Goal: Task Accomplishment & Management: Complete application form

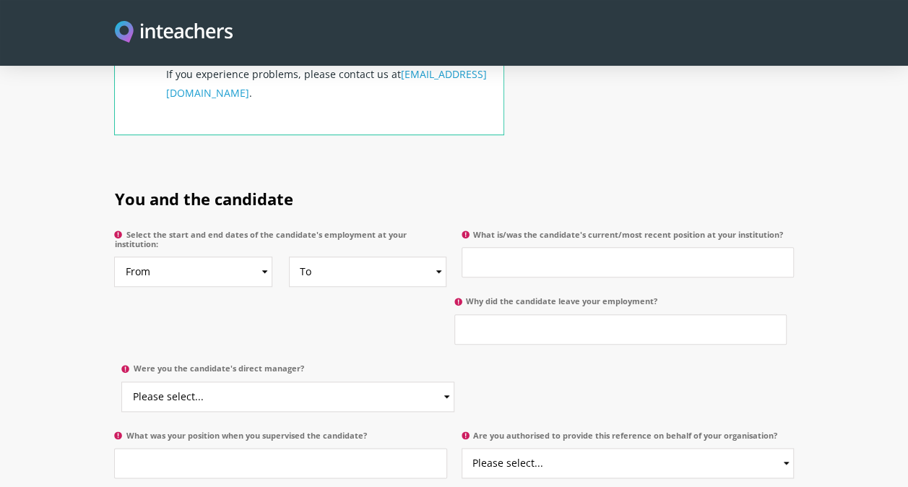
scroll to position [650, 0]
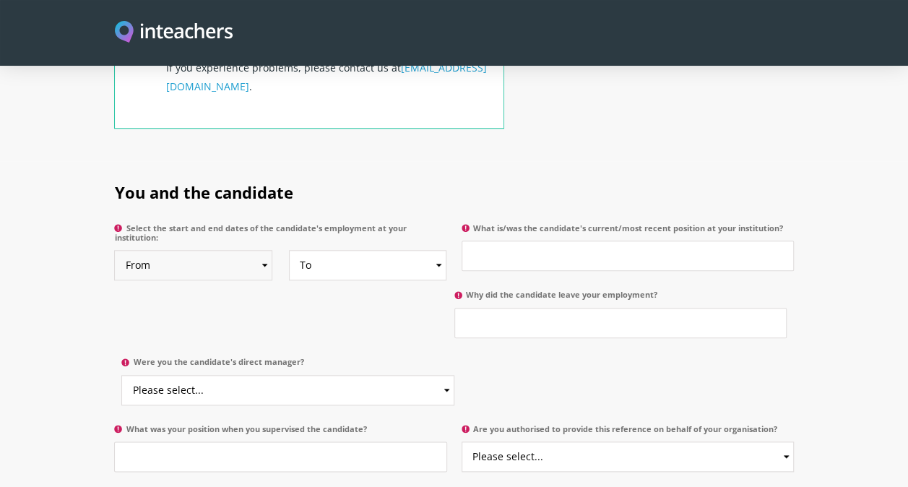
click at [263, 250] on select "From 2025 2024 2023 2022 2021 2020 2019 2018 2017 2016 2015 2014 2013 2012 2011…" at bounding box center [193, 265] width 158 height 30
select select "2025"
click at [114, 250] on select "From 2025 2024 2023 2022 2021 2020 2019 2018 2017 2016 2015 2014 2013 2012 2011…" at bounding box center [193, 265] width 158 height 30
click at [436, 250] on select "To Currently 2025 2024 2023 2022 2021 2020 2019 2018 2017 2016 2015 2014 2013 2…" at bounding box center [368, 265] width 158 height 30
select select "2025"
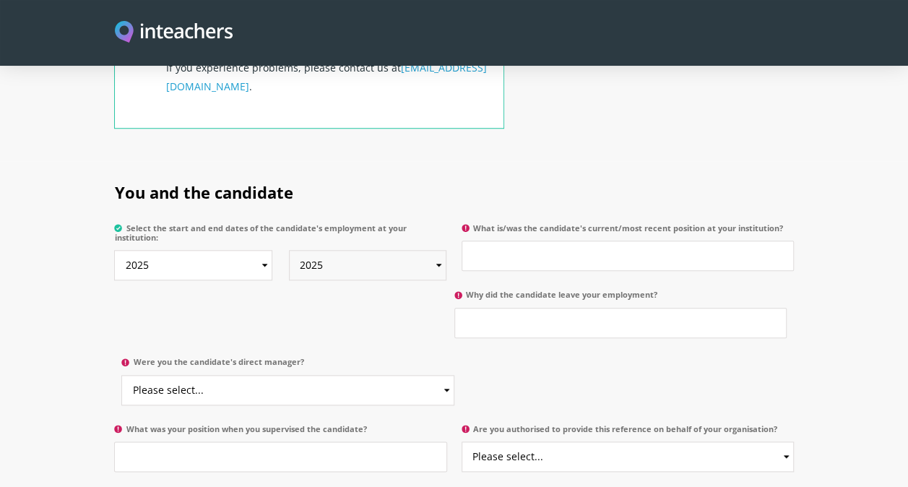
click at [289, 250] on select "To Currently 2025 2024 2023 2022 2021 2020 2019 2018 2017 2016 2015 2014 2013 2…" at bounding box center [368, 265] width 158 height 30
click at [489, 241] on input "What is/was the candidate's current/most recent position at your institution?" at bounding box center [628, 256] width 332 height 30
type input "Homeroom Teacher"
click at [474, 308] on input "Why did the candidate leave your employment?" at bounding box center [620, 323] width 332 height 30
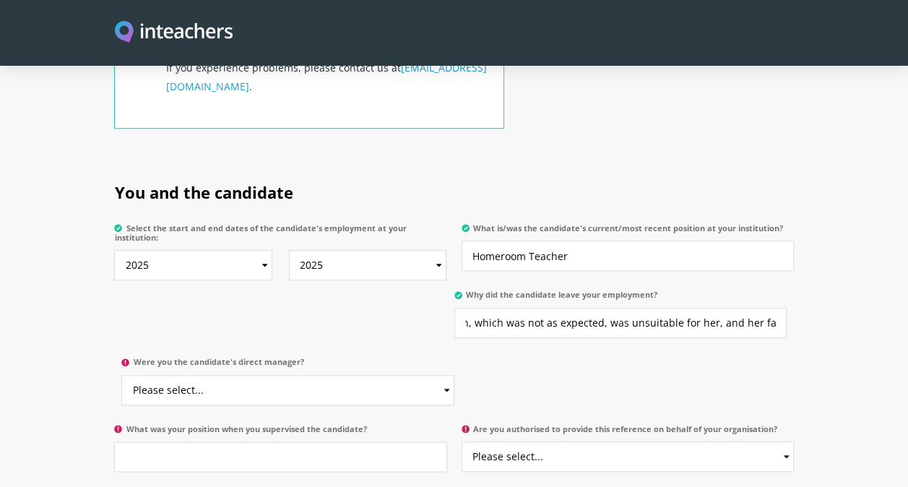
scroll to position [0, 0]
click at [558, 355] on div "You and the candidate Select the start and end dates of the candidate's employm…" at bounding box center [453, 323] width 679 height 324
click at [776, 308] on input "[PERSON_NAME] was unable to continue at RSMC as she felt that the situation aro…" at bounding box center [620, 323] width 332 height 30
click at [772, 308] on input "[PERSON_NAME] was unable to continue at RSMC as she felt that the situation aro…" at bounding box center [620, 323] width 332 height 30
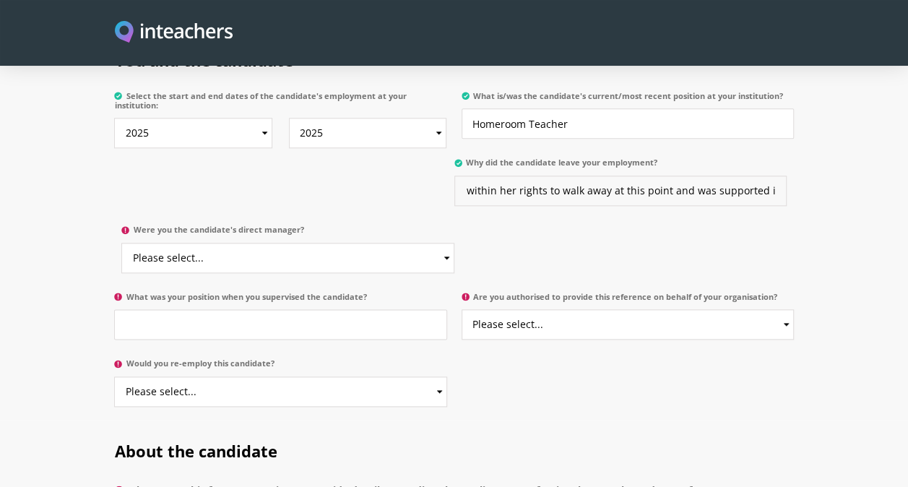
scroll to position [795, 0]
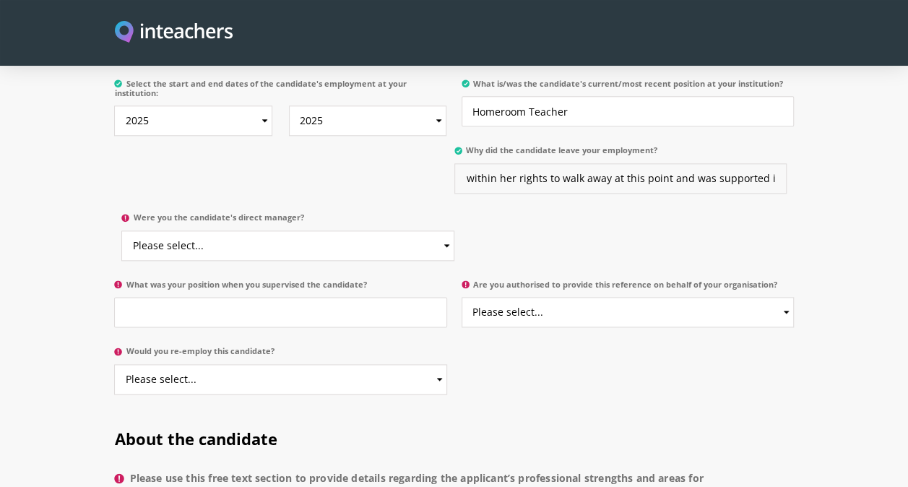
type input "[PERSON_NAME] was unable to continue at RSMC as she felt that the situation aro…"
click at [444, 230] on select "Please select... Yes No" at bounding box center [287, 245] width 332 height 30
select select "Yes"
click at [121, 230] on select "Please select... Yes No" at bounding box center [287, 245] width 332 height 30
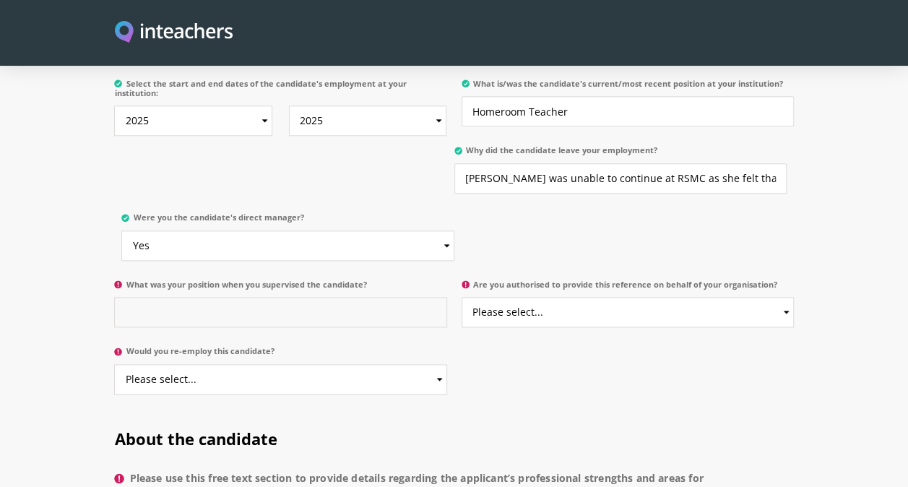
click at [155, 297] on input "What was your position when you supervised the candidate?" at bounding box center [280, 312] width 332 height 30
type input "Deputy Director General"
click at [417, 364] on select "Please select... Yes No" at bounding box center [280, 379] width 332 height 30
select select "Yes"
click at [114, 364] on select "Please select... Yes No" at bounding box center [280, 379] width 332 height 30
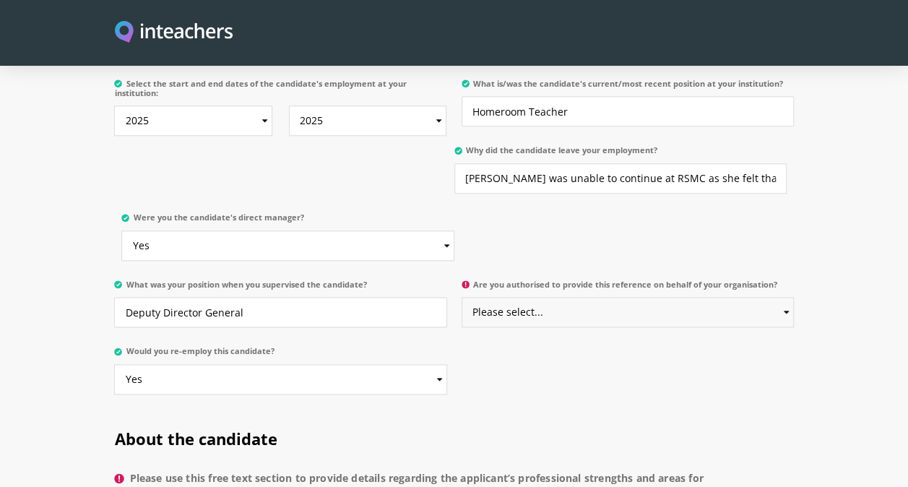
click at [566, 297] on select "Please select... Yes No" at bounding box center [628, 312] width 332 height 30
select select "Yes"
click at [462, 297] on select "Please select... Yes No" at bounding box center [628, 312] width 332 height 30
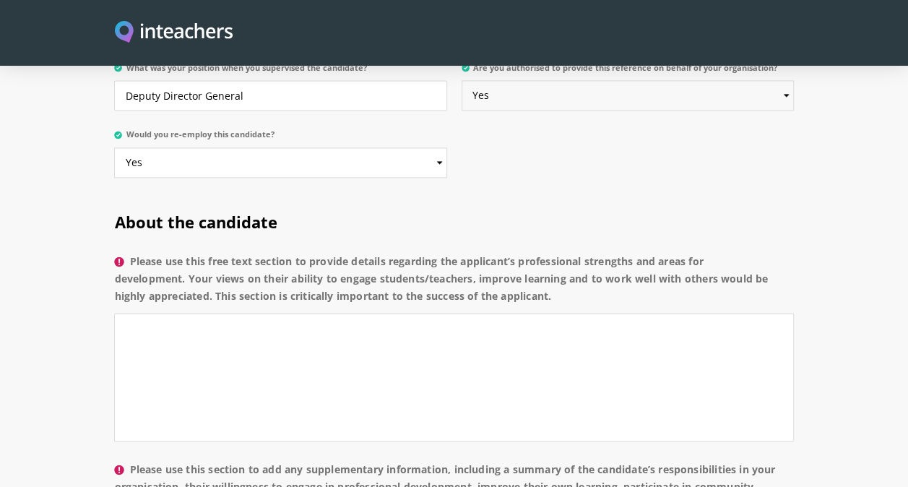
scroll to position [1084, 0]
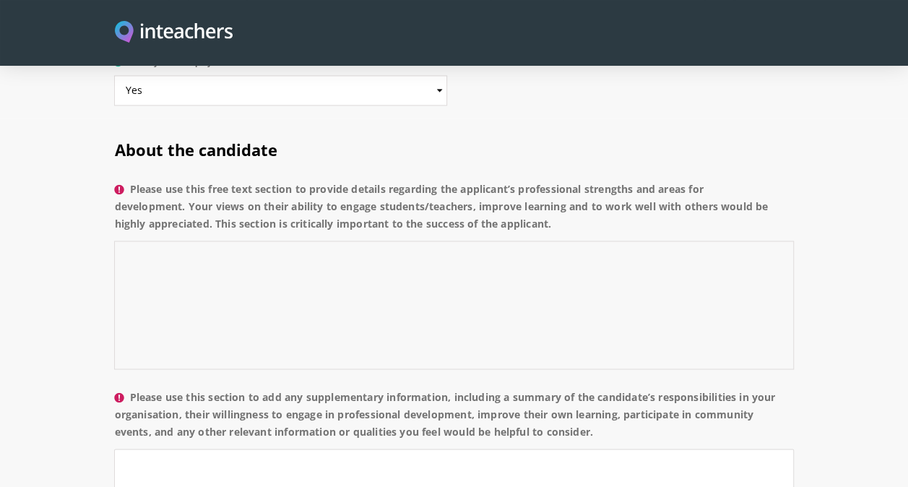
click at [150, 241] on textarea "Please use this free text section to provide details regarding the applicant’s …" at bounding box center [453, 305] width 679 height 129
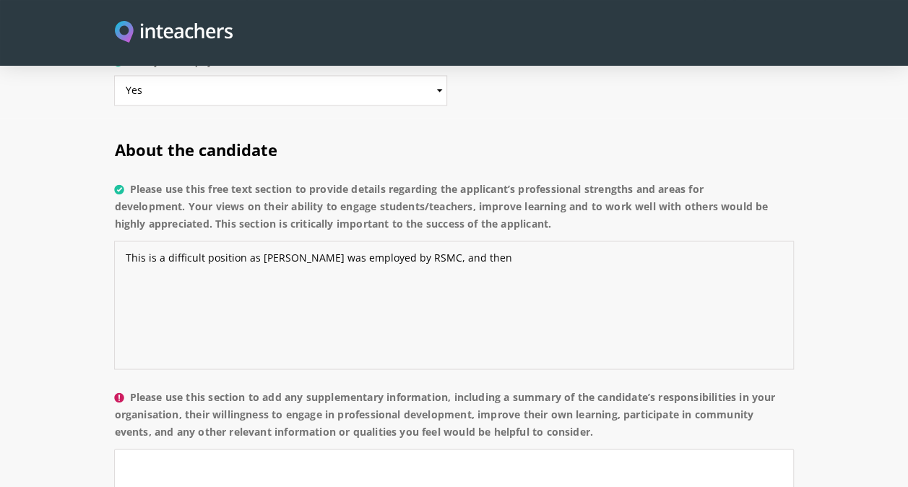
click at [269, 241] on textarea "This is a difficult position as [PERSON_NAME] was employed by RSMC, and then" at bounding box center [453, 305] width 679 height 129
click at [444, 241] on textarea "This is a difficult position as [PERSON_NAME] was employed by RSMC, and then" at bounding box center [453, 305] width 679 height 129
click at [463, 241] on textarea "This is a difficult position as [PERSON_NAME] was employed by RSMC, and then" at bounding box center [453, 305] width 679 height 129
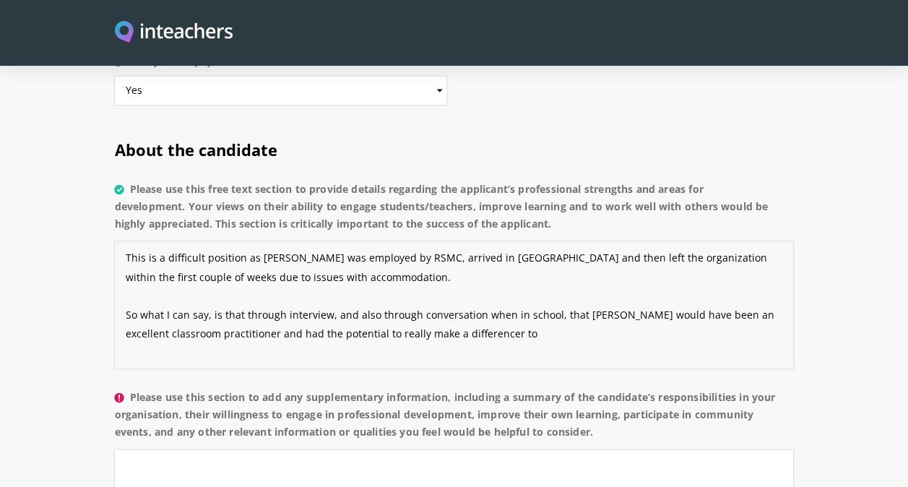
click at [493, 312] on textarea "This is a difficult position as [PERSON_NAME] was employed by RSMC, arrived in …" at bounding box center [453, 305] width 679 height 129
click at [596, 297] on textarea "This is a difficult position as [PERSON_NAME] was employed by RSMC, arrived in …" at bounding box center [453, 305] width 679 height 129
click at [482, 312] on textarea "This is a difficult position as [PERSON_NAME] was employed by RSMC, arrived in …" at bounding box center [453, 305] width 679 height 129
paste textarea ", through the interview and our conversations in school, [PERSON_NAME] would ha…"
click at [457, 309] on textarea "This is a difficult position as [PERSON_NAME] was employed by RSMC, arrived in …" at bounding box center [453, 305] width 679 height 129
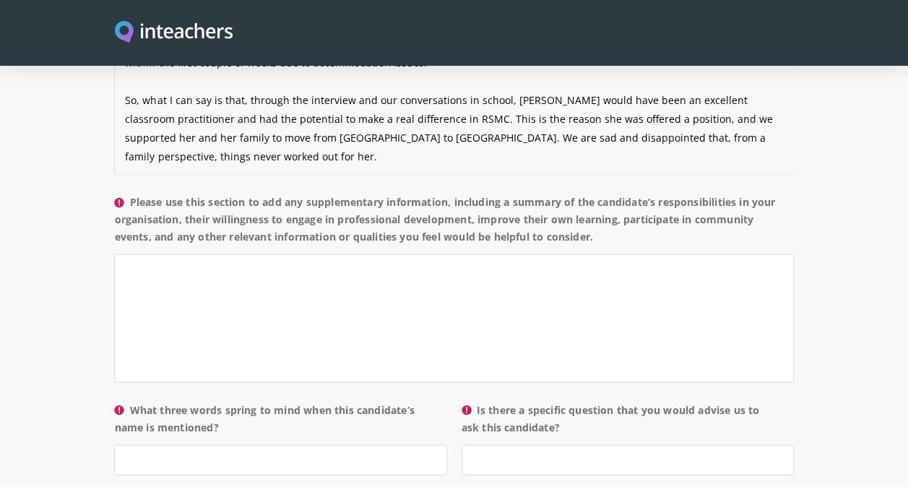
scroll to position [1300, 0]
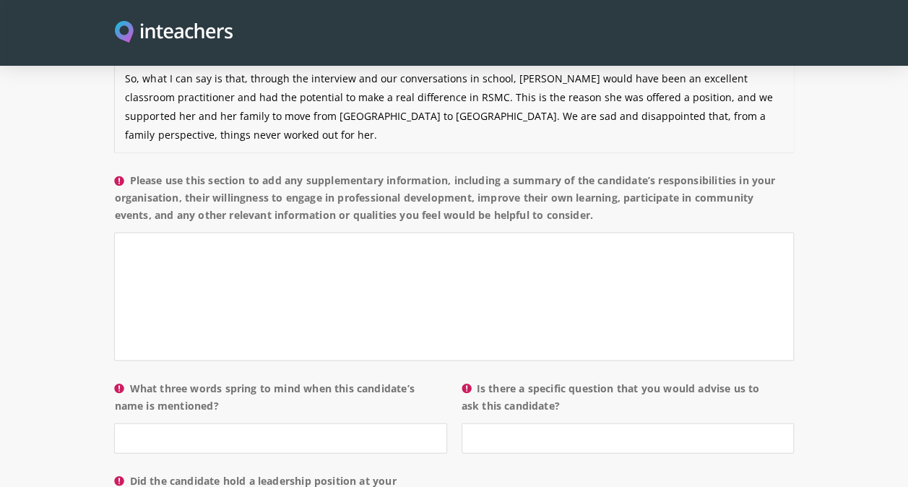
type textarea "This is a difficult position as [PERSON_NAME] was employed by RSMC, arrived in …"
click at [159, 232] on textarea "Please use this section to add any supplementary information, including a summa…" at bounding box center [453, 296] width 679 height 129
type textarea "U"
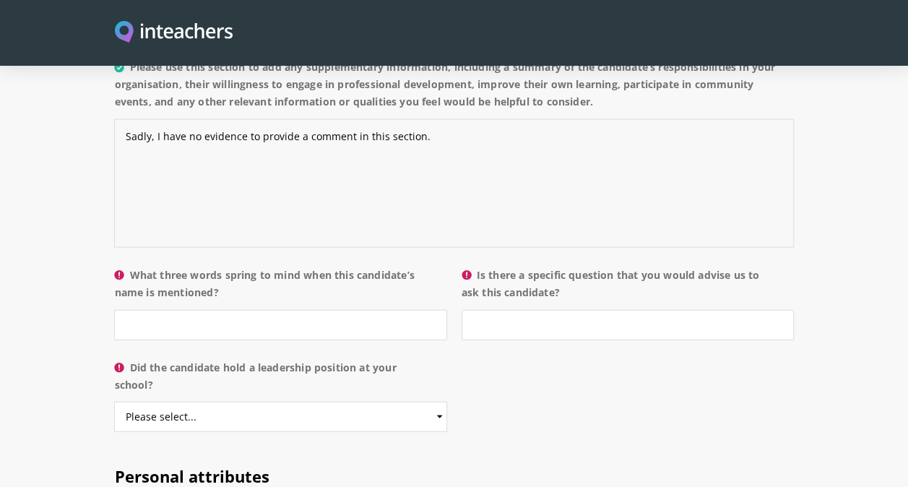
scroll to position [1445, 0]
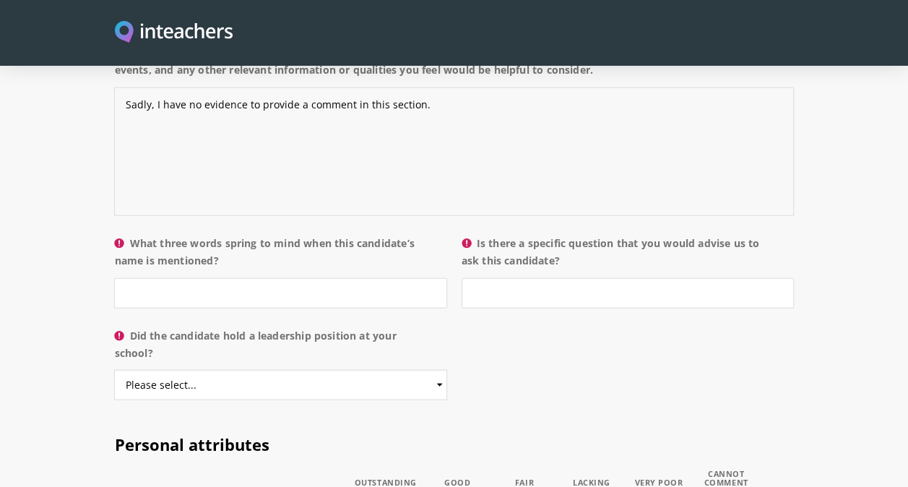
type textarea "Sadly, I have no evidence to provide a comment in this section."
click at [150, 278] on input "What three words spring to mind when this candidate’s name is mentioned?" at bounding box center [280, 293] width 332 height 30
click at [227, 278] on input "Potential, direct," at bounding box center [280, 293] width 332 height 30
type input "Potential, direct, protective"
click at [492, 278] on input "Is there a specific question that you would advise us to ask this candidate?" at bounding box center [628, 293] width 332 height 30
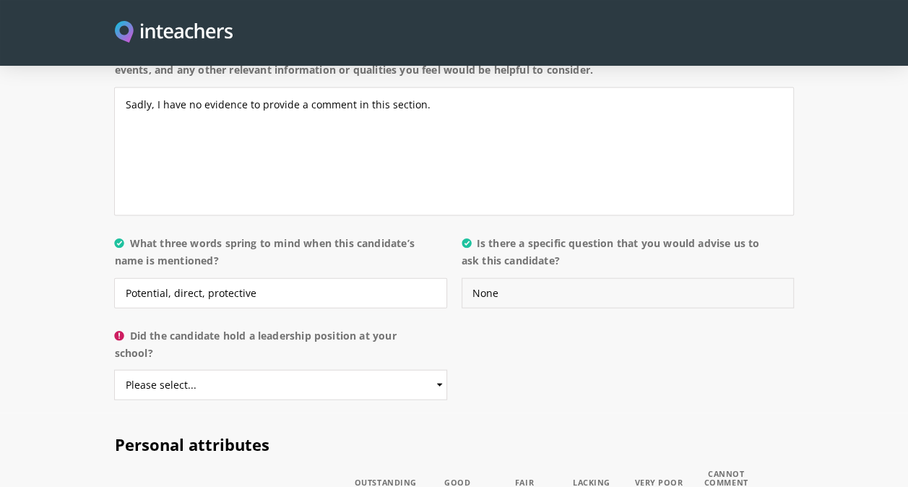
type input "None"
click at [405, 370] on select "Please select... Yes No" at bounding box center [280, 385] width 332 height 30
select select "No"
click at [114, 370] on select "Please select... Yes No" at bounding box center [280, 385] width 332 height 30
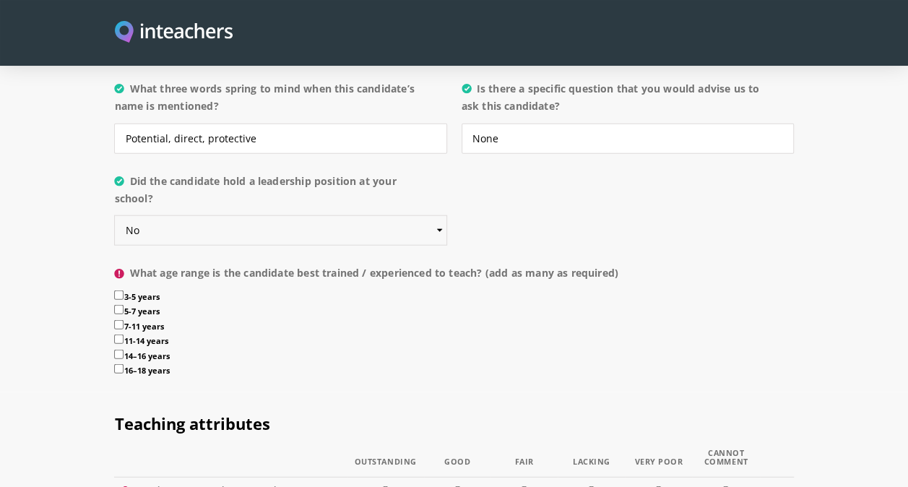
scroll to position [1662, 0]
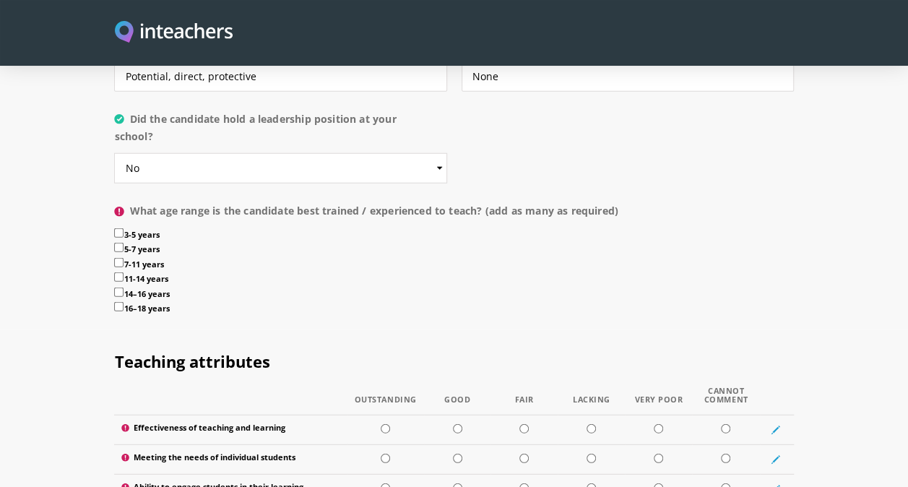
click at [118, 228] on input "3-5 years" at bounding box center [118, 232] width 9 height 9
checkbox input "true"
click at [116, 243] on input "5-7 years" at bounding box center [118, 247] width 9 height 9
checkbox input "true"
click at [118, 258] on input "7-11 years" at bounding box center [118, 262] width 9 height 9
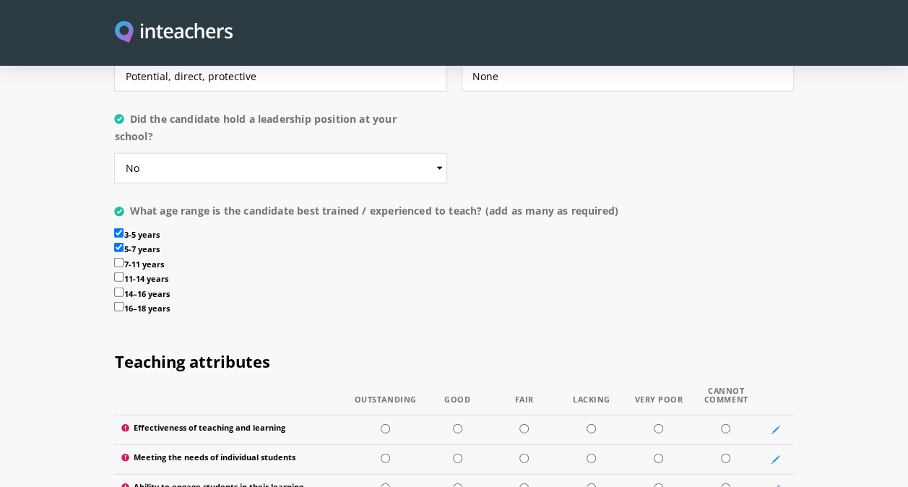
checkbox input "true"
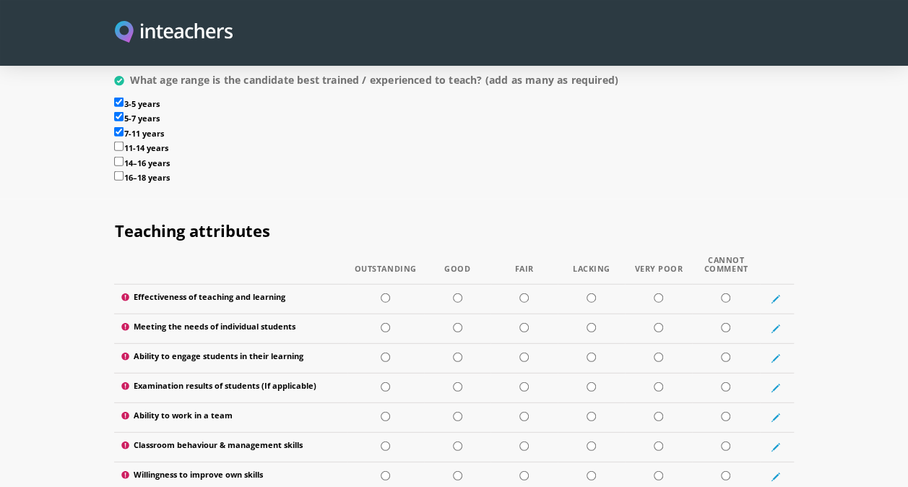
scroll to position [1806, 0]
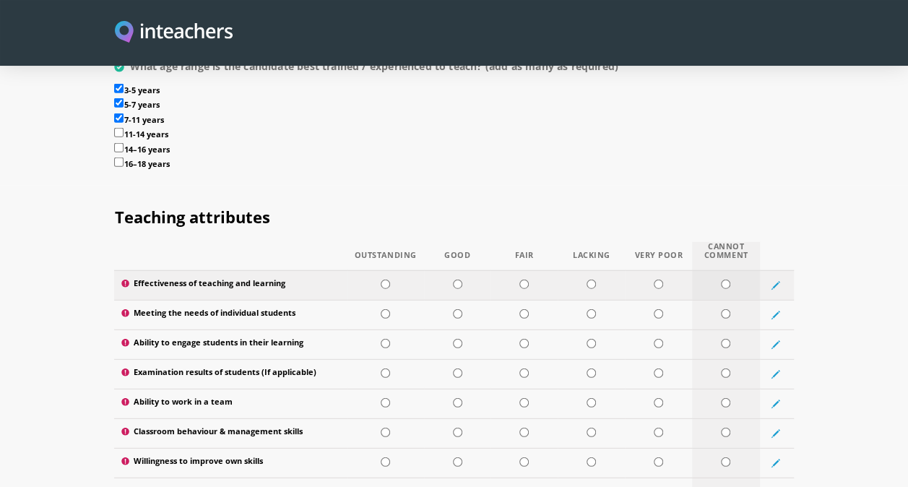
click at [724, 280] on input "radio" at bounding box center [725, 284] width 9 height 9
radio input "true"
click at [720, 300] on td at bounding box center [726, 315] width 68 height 30
radio input "true"
click at [725, 329] on td at bounding box center [726, 344] width 68 height 30
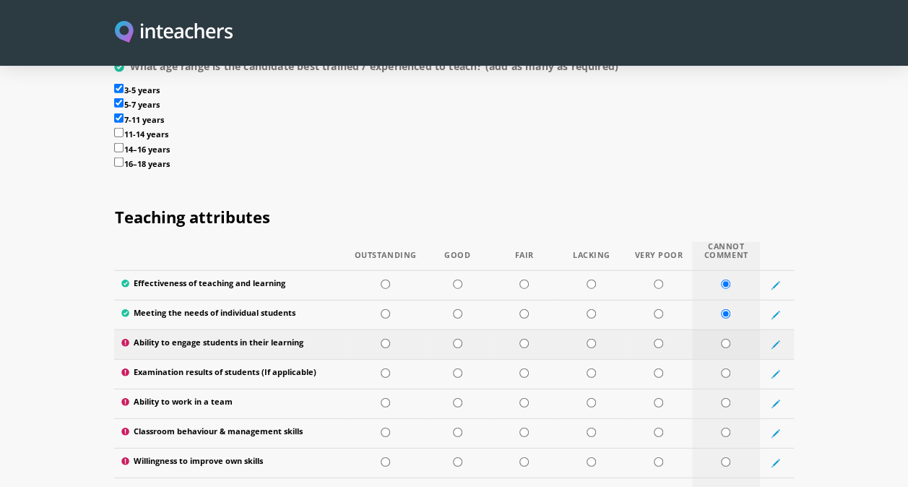
radio input "true"
drag, startPoint x: 723, startPoint y: 353, endPoint x: 724, endPoint y: 361, distance: 8.7
click at [724, 368] on input "radio" at bounding box center [725, 372] width 9 height 9
radio input "true"
click at [725, 398] on input "radio" at bounding box center [725, 402] width 9 height 9
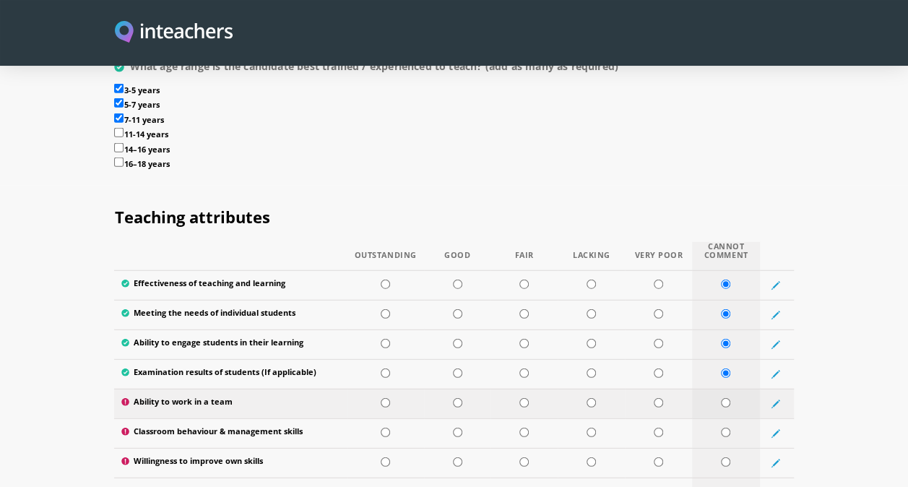
radio input "true"
click at [725, 428] on input "radio" at bounding box center [725, 432] width 9 height 9
radio input "true"
click at [727, 457] on input "radio" at bounding box center [725, 461] width 9 height 9
radio input "true"
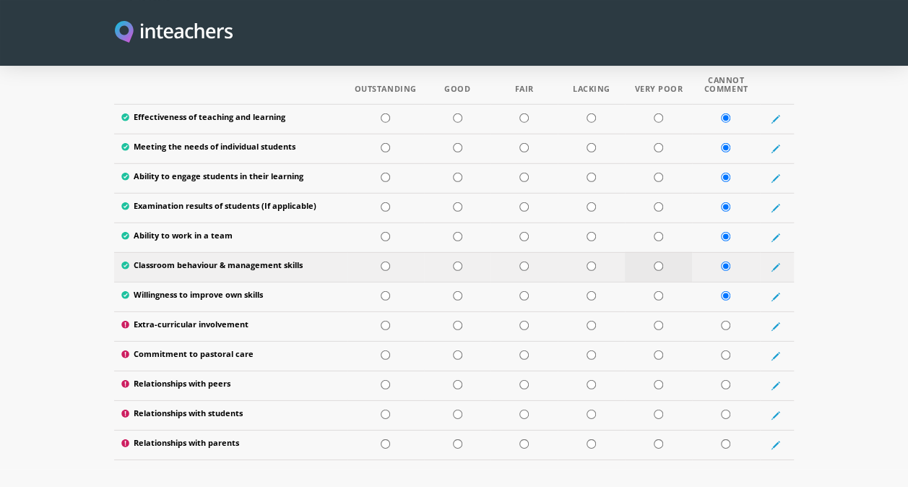
scroll to position [2023, 0]
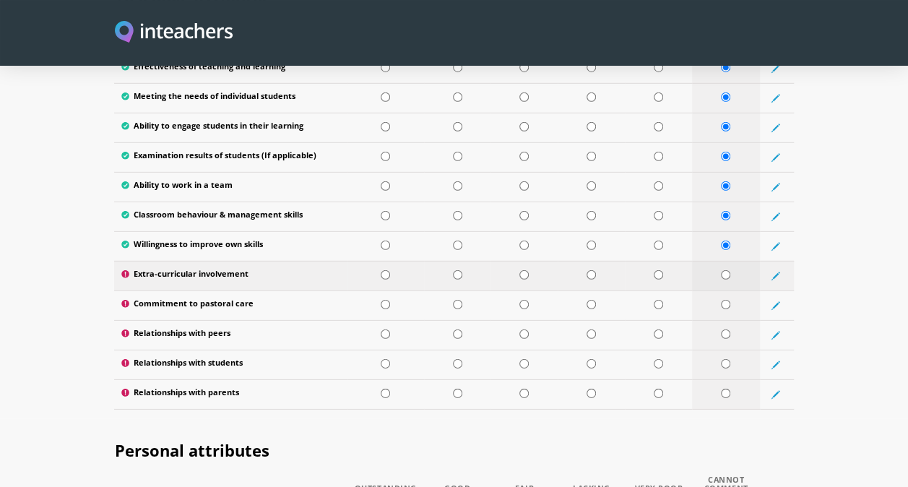
click at [722, 270] on input "radio" at bounding box center [725, 274] width 9 height 9
radio input "true"
click at [724, 300] on input "radio" at bounding box center [725, 304] width 9 height 9
radio input "true"
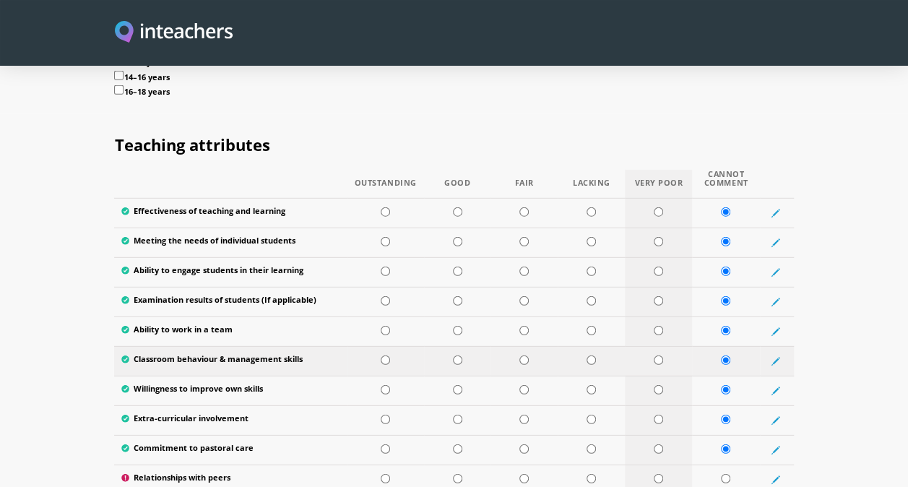
scroll to position [1951, 0]
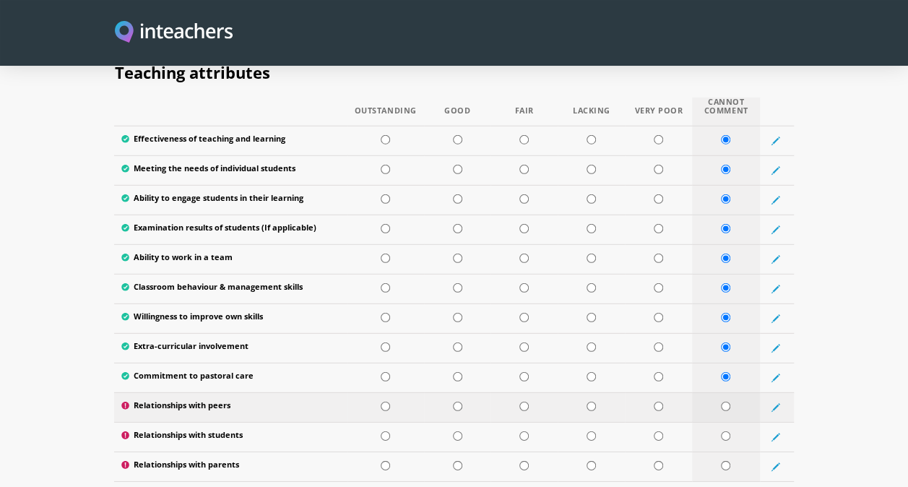
click at [723, 402] on input "radio" at bounding box center [725, 406] width 9 height 9
radio input "true"
click at [725, 431] on input "radio" at bounding box center [725, 435] width 9 height 9
radio input "true"
click at [725, 461] on input "radio" at bounding box center [725, 465] width 9 height 9
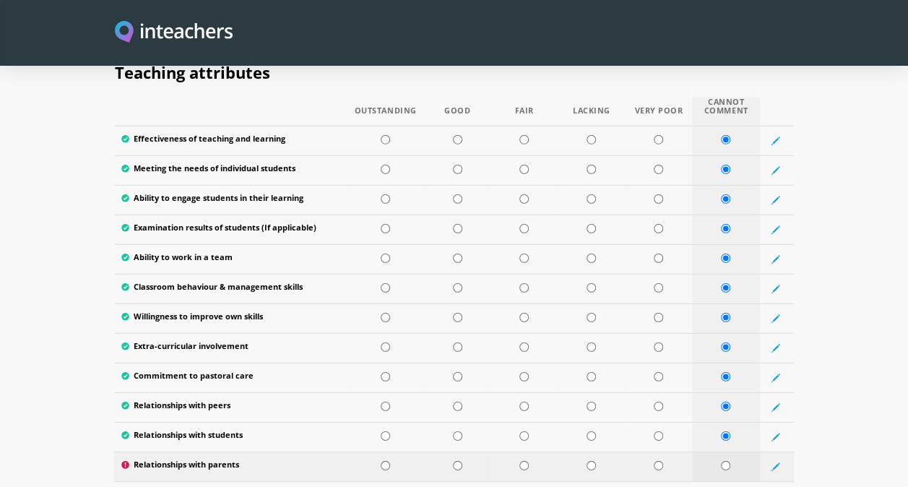
radio input "true"
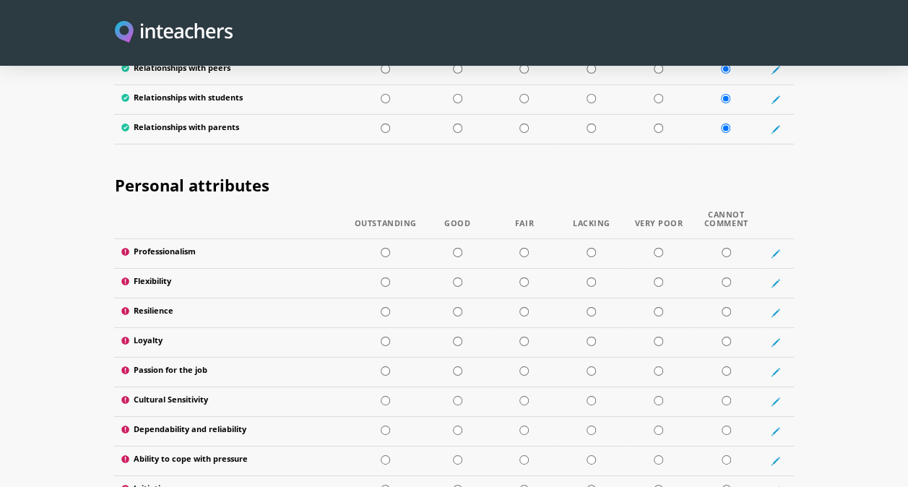
scroll to position [2312, 0]
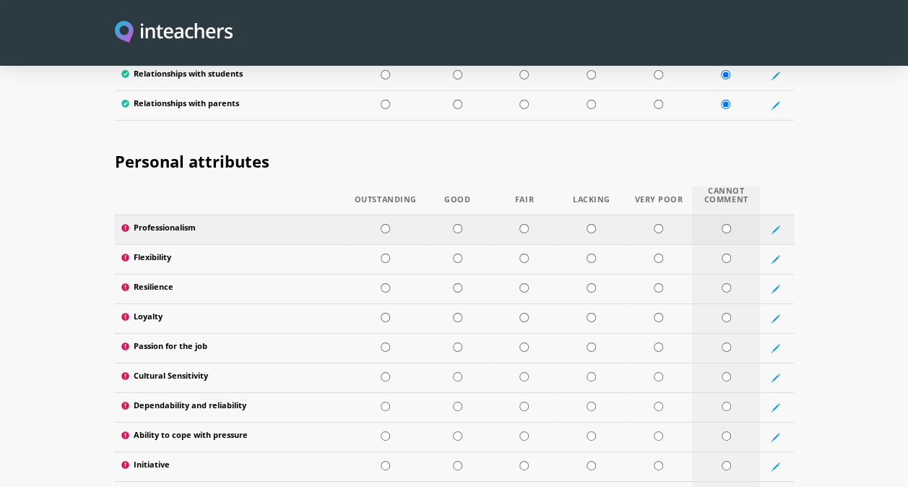
click at [725, 224] on input "radio" at bounding box center [726, 228] width 9 height 9
radio input "true"
drag, startPoint x: 722, startPoint y: 235, endPoint x: 724, endPoint y: 254, distance: 18.8
click at [723, 254] on input "radio" at bounding box center [726, 258] width 9 height 9
radio input "true"
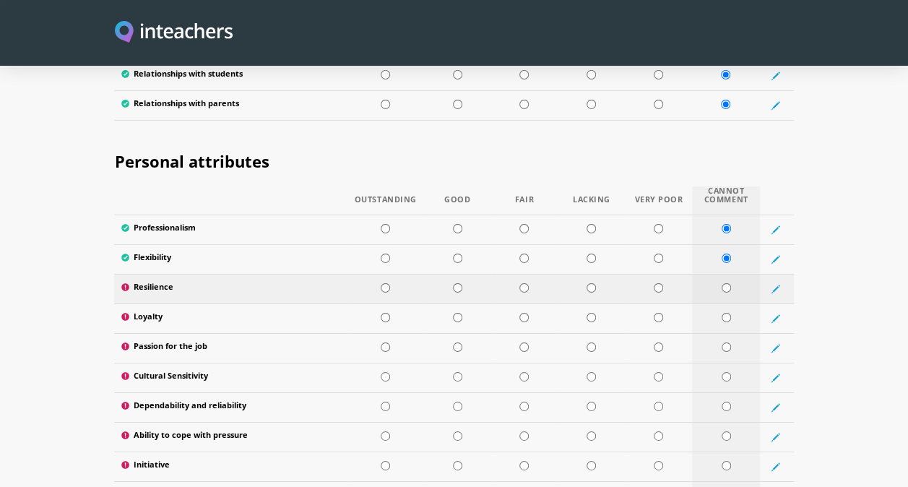
click at [724, 283] on input "radio" at bounding box center [726, 287] width 9 height 9
radio input "true"
click at [727, 313] on input "radio" at bounding box center [726, 317] width 9 height 9
radio input "true"
click at [725, 342] on input "radio" at bounding box center [726, 346] width 9 height 9
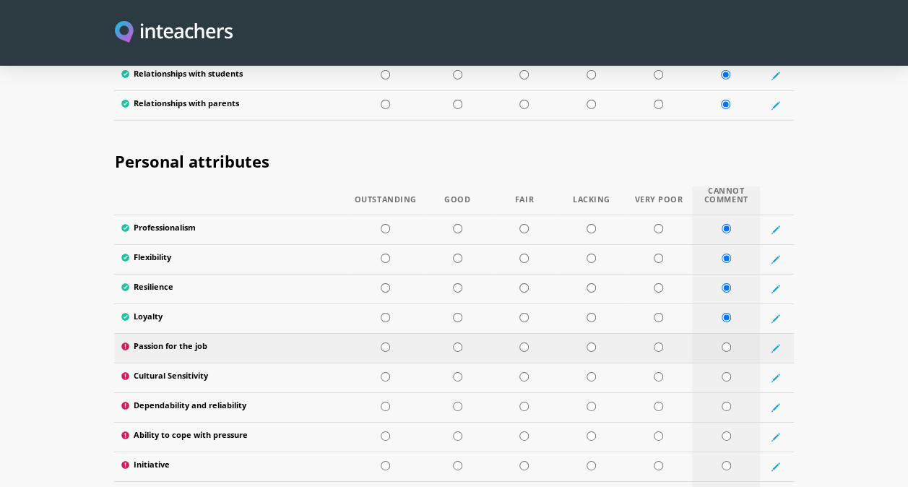
radio input "true"
click at [724, 372] on input "radio" at bounding box center [726, 376] width 9 height 9
radio input "true"
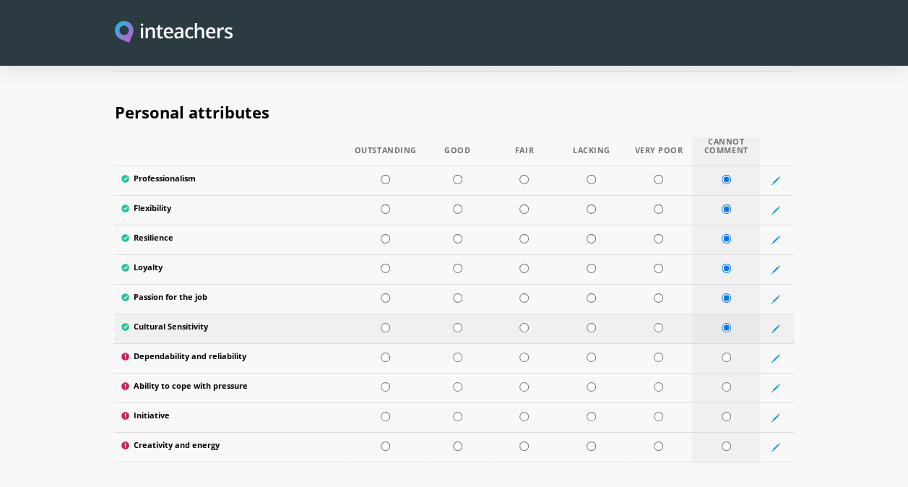
scroll to position [2384, 0]
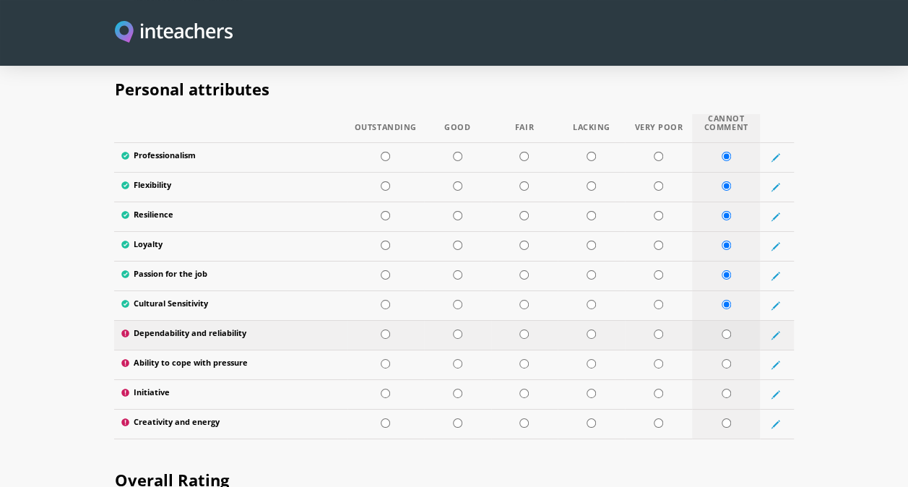
click at [722, 329] on input "radio" at bounding box center [726, 333] width 9 height 9
radio input "true"
drag, startPoint x: 725, startPoint y: 338, endPoint x: 725, endPoint y: 357, distance: 18.8
click at [725, 359] on input "radio" at bounding box center [726, 363] width 9 height 9
radio input "true"
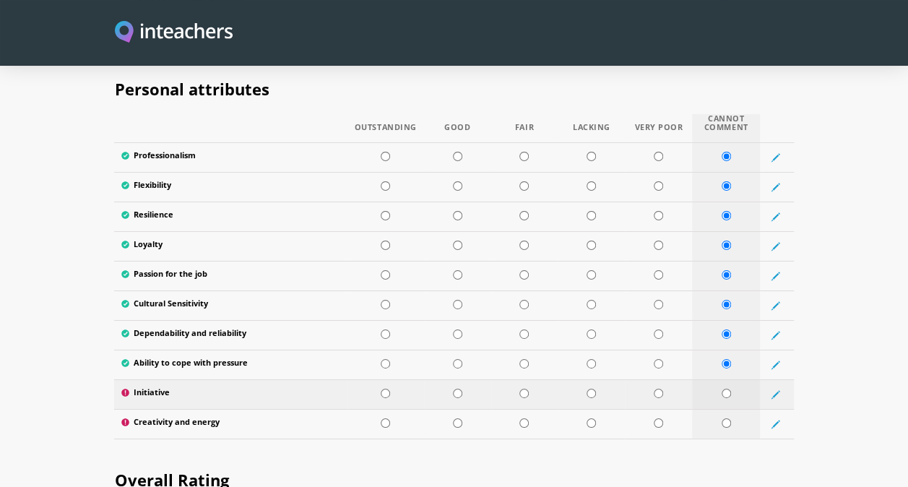
click at [725, 389] on input "radio" at bounding box center [726, 393] width 9 height 9
radio input "true"
click at [730, 418] on input "radio" at bounding box center [726, 422] width 9 height 9
radio input "true"
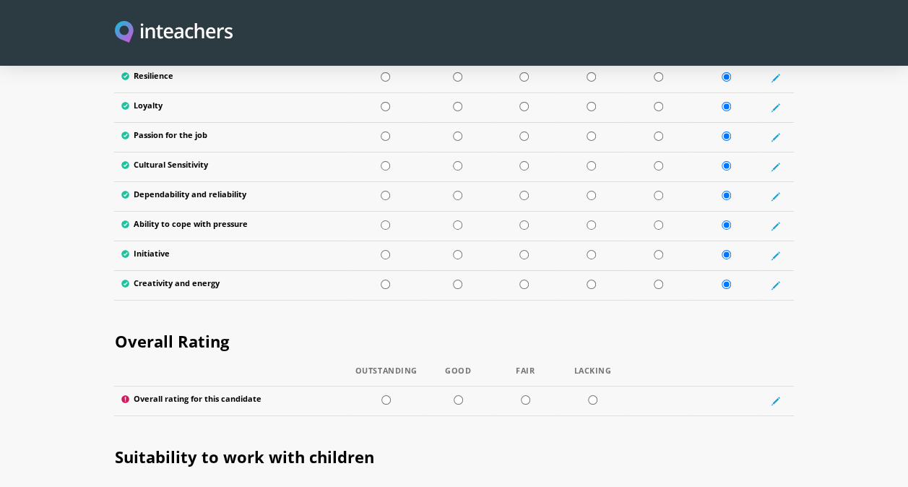
scroll to position [2601, 0]
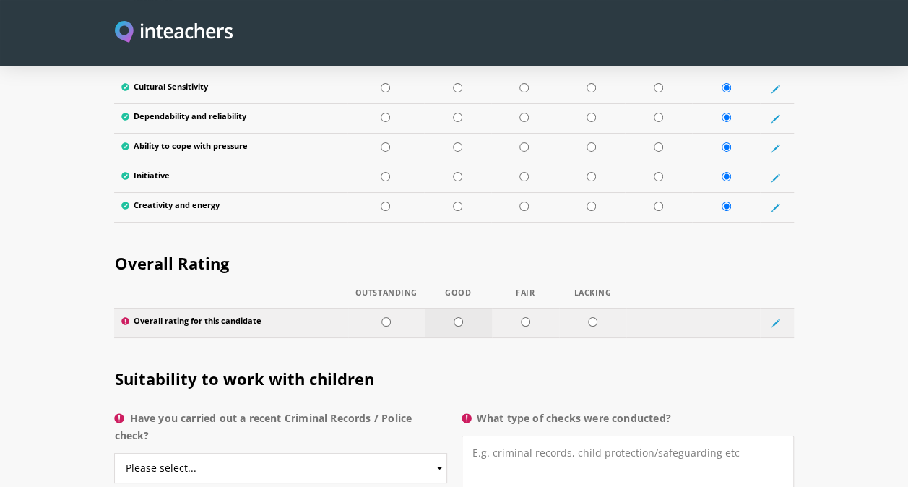
click at [457, 317] on input "radio" at bounding box center [458, 321] width 9 height 9
radio input "true"
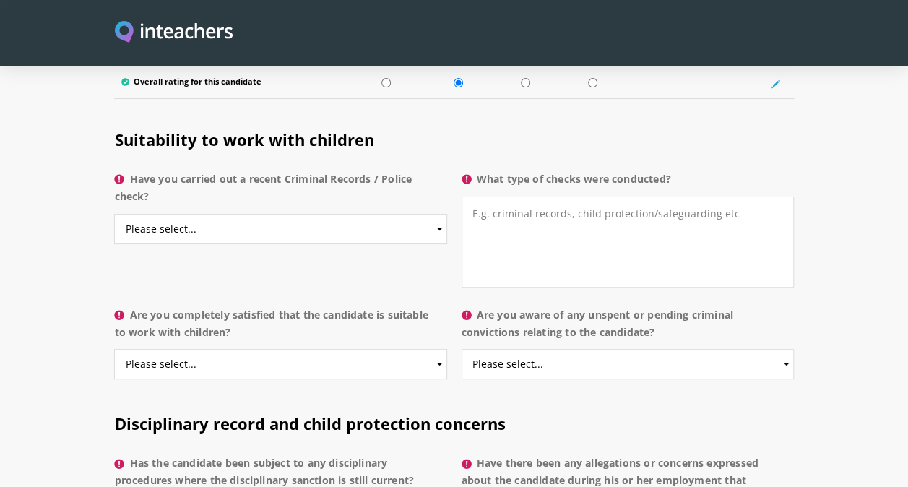
scroll to position [2818, 0]
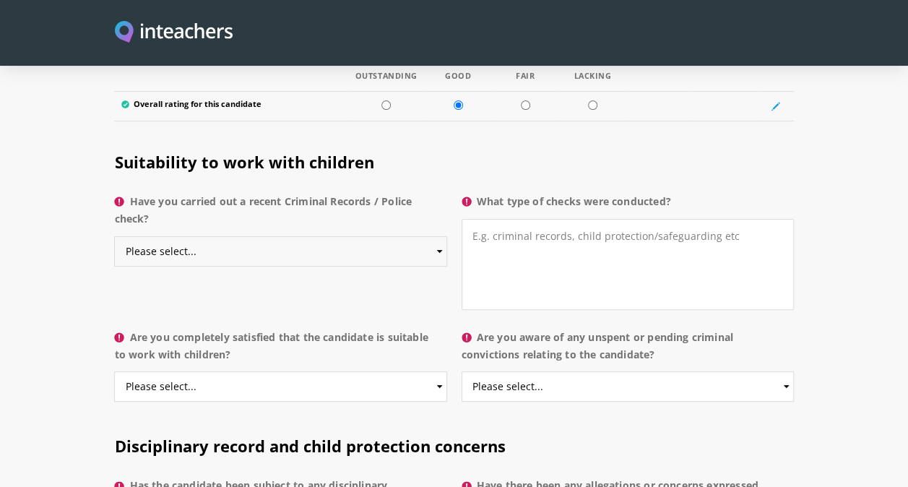
click at [439, 236] on select "Please select... Yes No Do not know" at bounding box center [280, 251] width 332 height 30
select select "Yes"
click at [114, 236] on select "Please select... Yes No Do not know" at bounding box center [280, 251] width 332 height 30
click at [486, 219] on textarea "What type of checks were conducted?" at bounding box center [628, 264] width 332 height 91
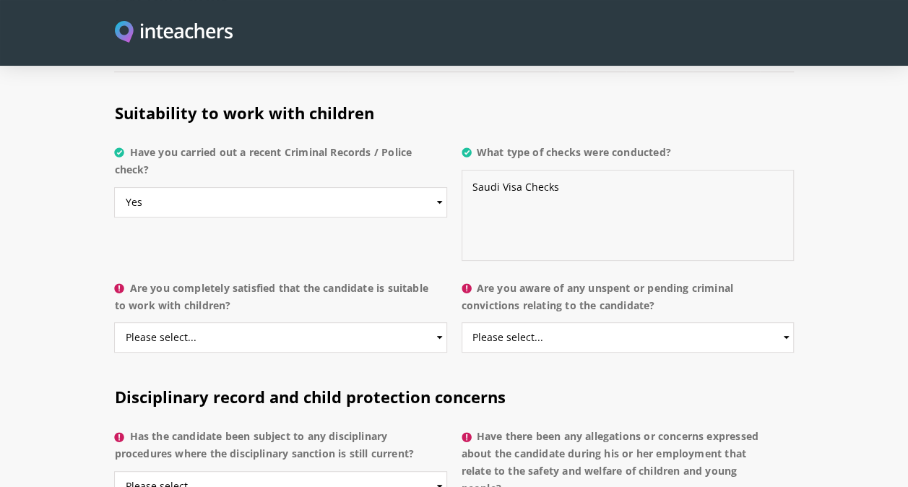
scroll to position [2890, 0]
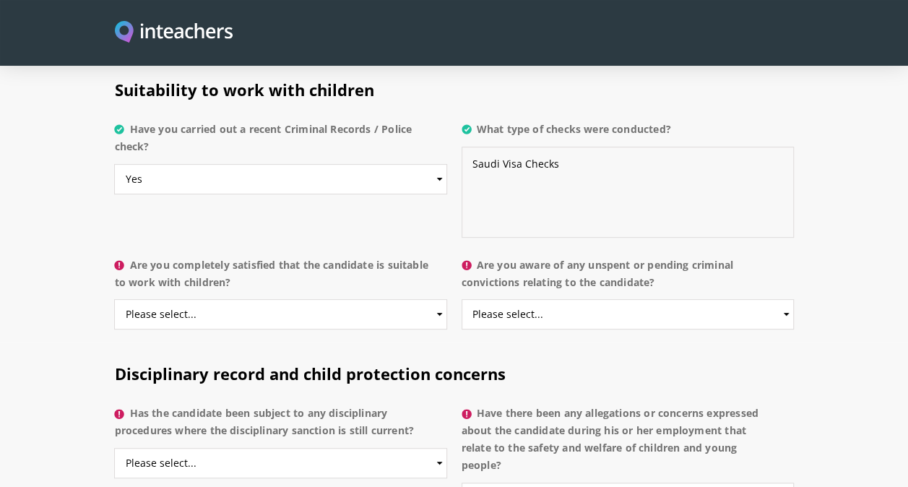
type textarea "Saudi Visa Checks"
click at [435, 299] on select "Please select... Yes No Do not know" at bounding box center [280, 314] width 332 height 30
select select "Yes"
click at [114, 299] on select "Please select... Yes No Do not know" at bounding box center [280, 314] width 332 height 30
click at [616, 299] on select "Please select... Yes No Do not know" at bounding box center [628, 314] width 332 height 30
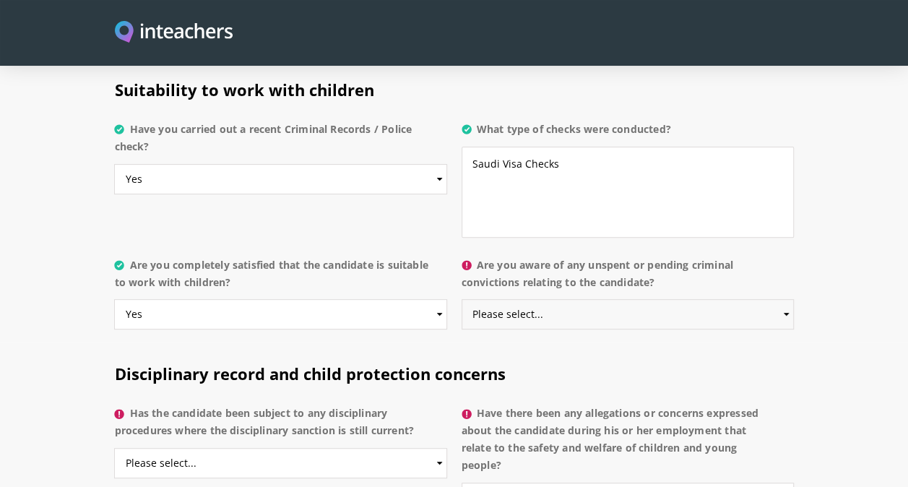
select select "Do not know"
click at [462, 299] on select "Please select... Yes No Do not know" at bounding box center [628, 314] width 332 height 30
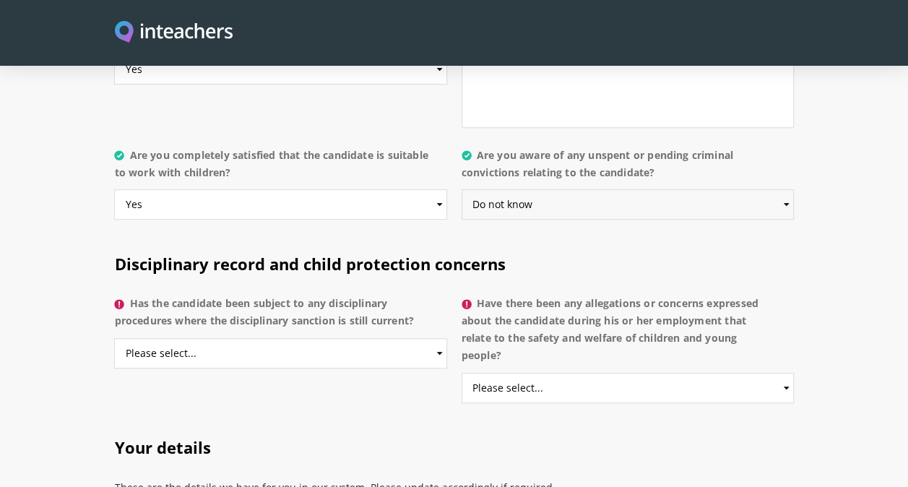
scroll to position [3034, 0]
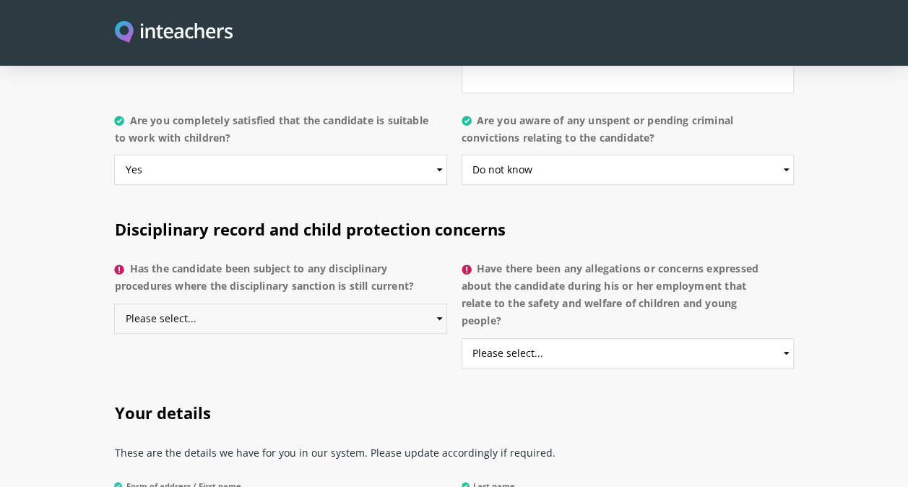
click at [435, 303] on select "Please select... Yes No Do not know" at bounding box center [280, 318] width 332 height 30
select select "No"
click at [114, 303] on select "Please select... Yes No Do not know" at bounding box center [280, 318] width 332 height 30
click at [604, 338] on select "Please select... Yes No Do not know" at bounding box center [628, 353] width 332 height 30
select select "No"
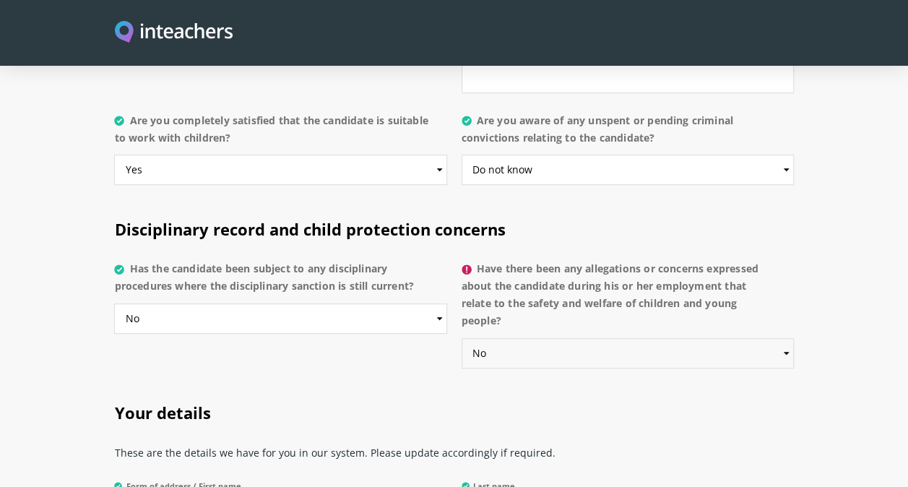
click at [462, 338] on select "Please select... Yes No Do not know" at bounding box center [628, 353] width 332 height 30
click at [548, 338] on select "Please select... Yes No Do not know" at bounding box center [628, 353] width 332 height 30
click at [462, 338] on select "Please select... Yes No Do not know" at bounding box center [628, 353] width 332 height 30
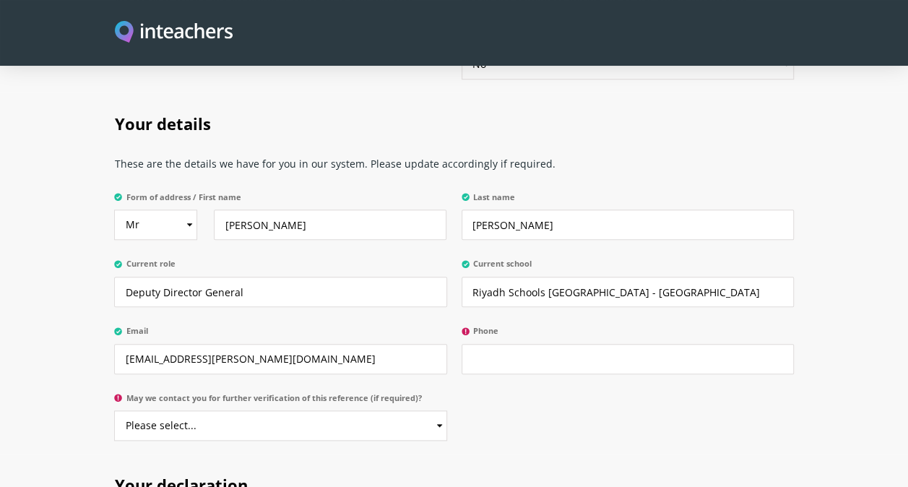
scroll to position [3468, 0]
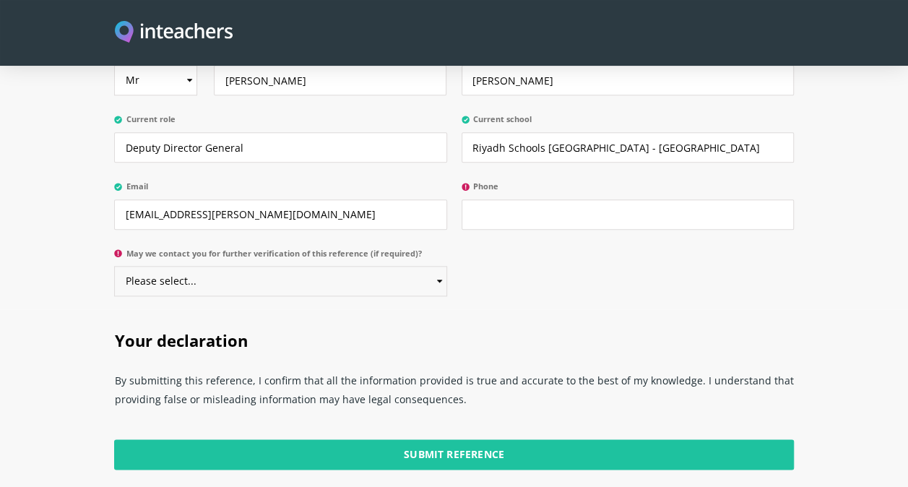
click at [435, 266] on select "Please select... Yes No" at bounding box center [280, 281] width 332 height 30
select select "Yes"
click at [114, 266] on select "Please select... Yes No" at bounding box center [280, 281] width 332 height 30
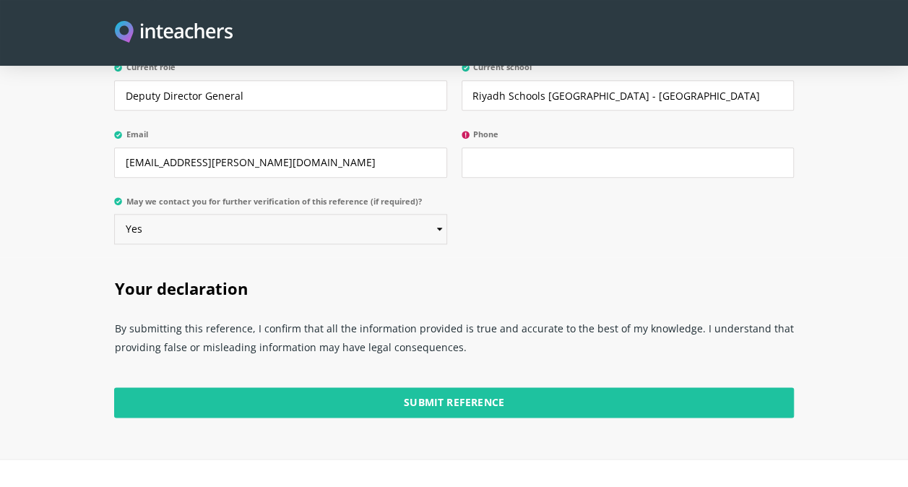
scroll to position [3540, 0]
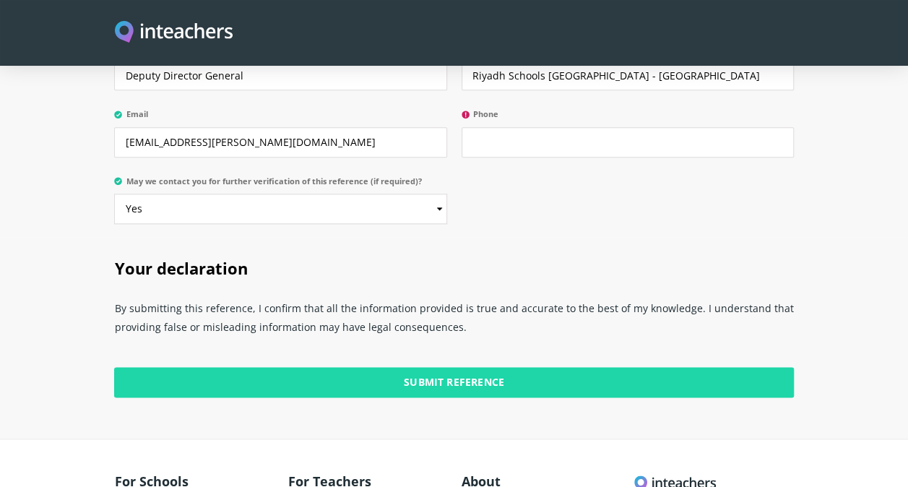
click at [444, 367] on input "Submit Reference" at bounding box center [453, 382] width 679 height 30
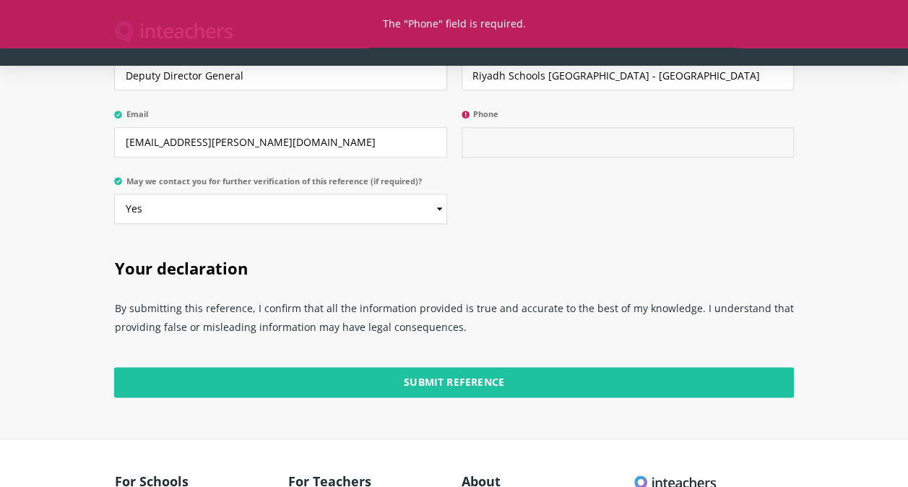
click at [477, 127] on input "Phone" at bounding box center [628, 142] width 332 height 30
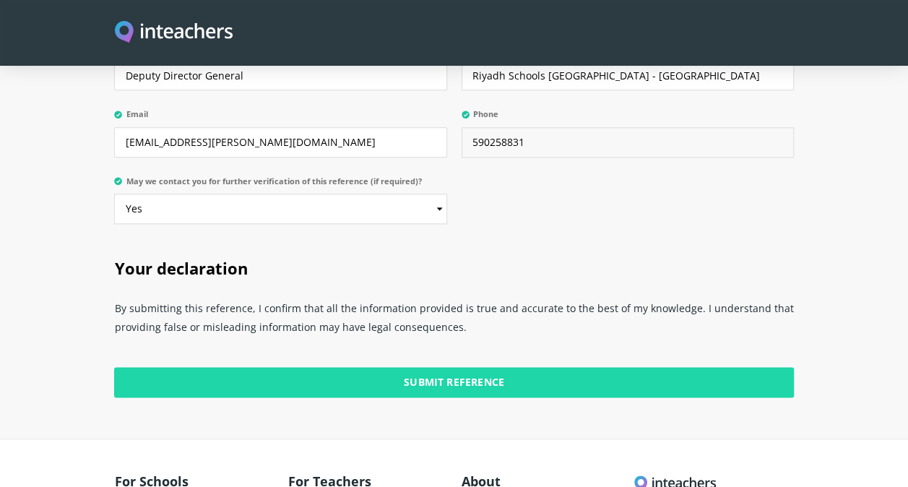
type input "590258831"
click at [449, 367] on input "Submit Reference" at bounding box center [453, 382] width 679 height 30
